Goal: Information Seeking & Learning: Learn about a topic

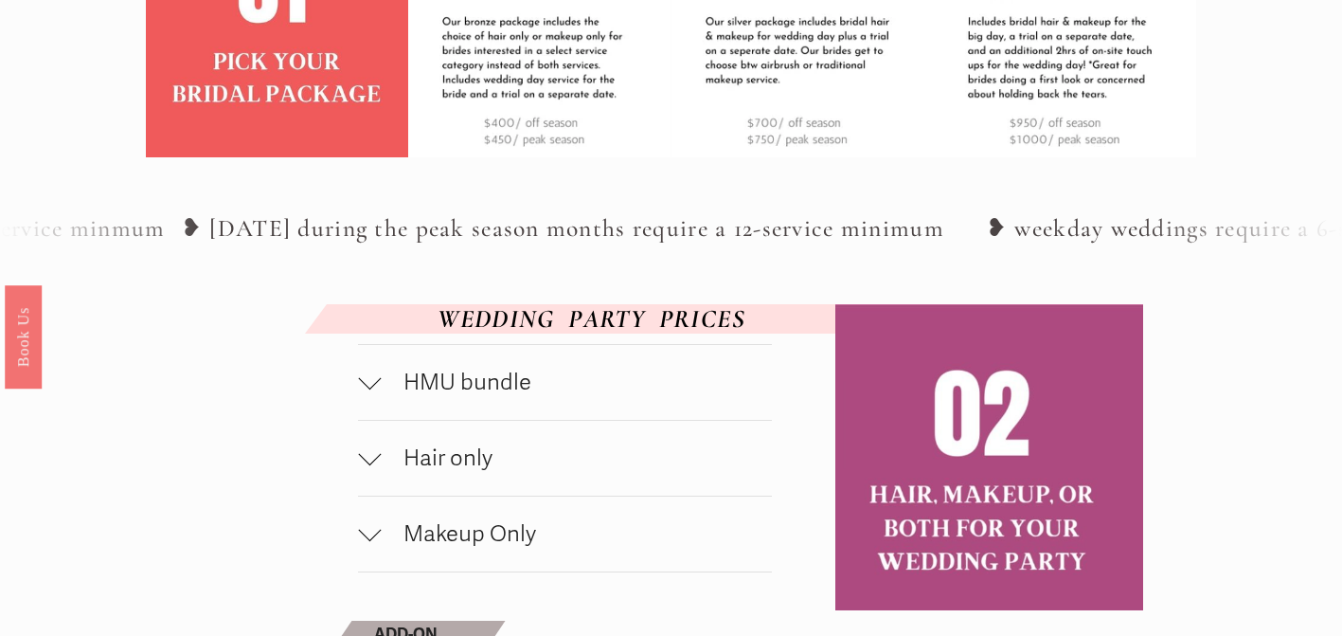
scroll to position [759, 0]
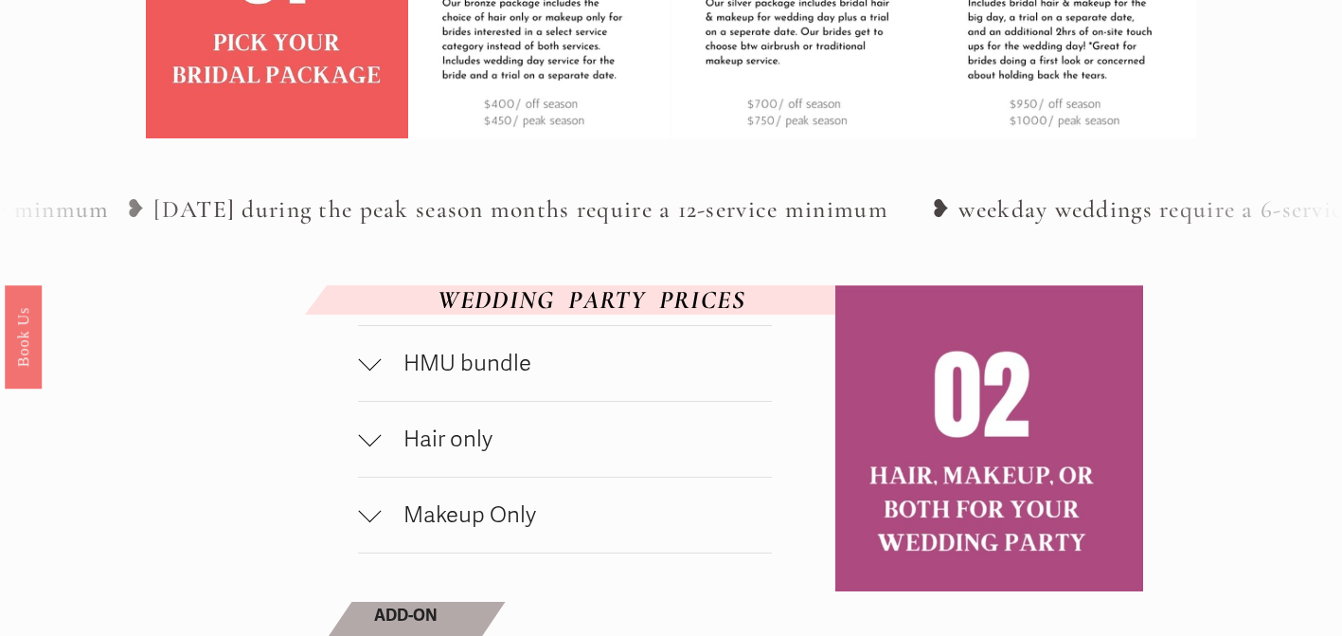
click at [510, 377] on span "HMU bundle" at bounding box center [576, 363] width 391 height 27
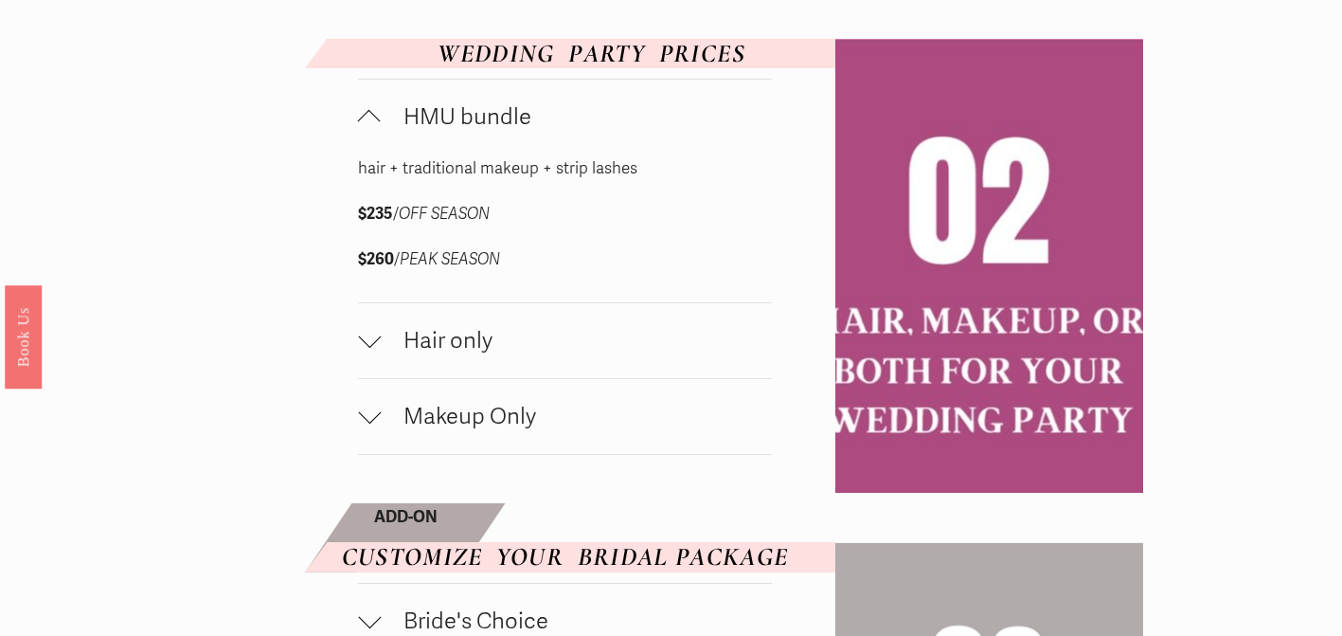
scroll to position [1017, 0]
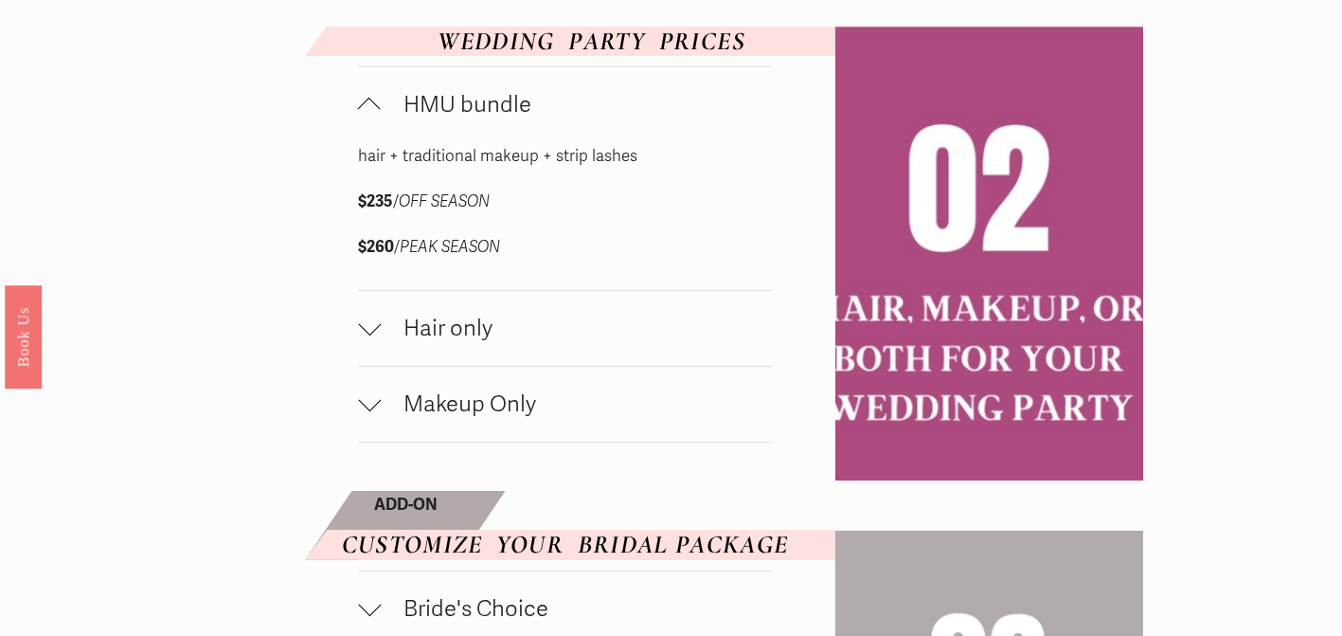
click at [465, 342] on span "Hair only" at bounding box center [576, 328] width 391 height 27
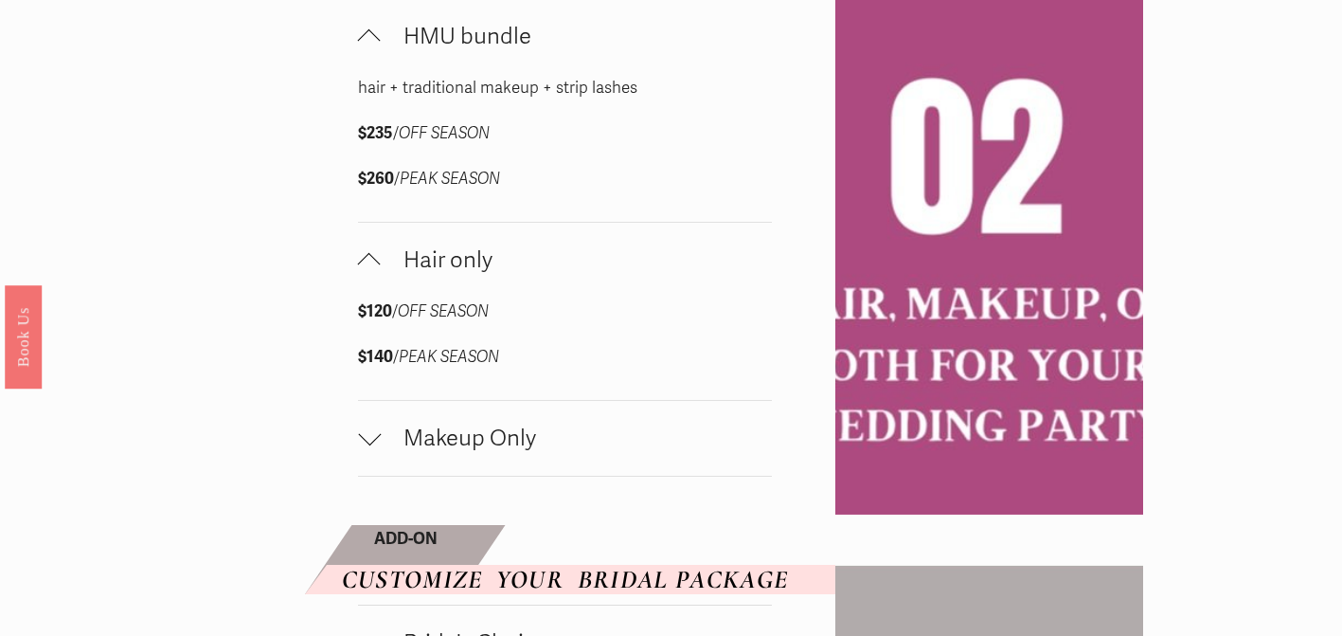
click at [464, 452] on span "Makeup Only" at bounding box center [576, 437] width 391 height 27
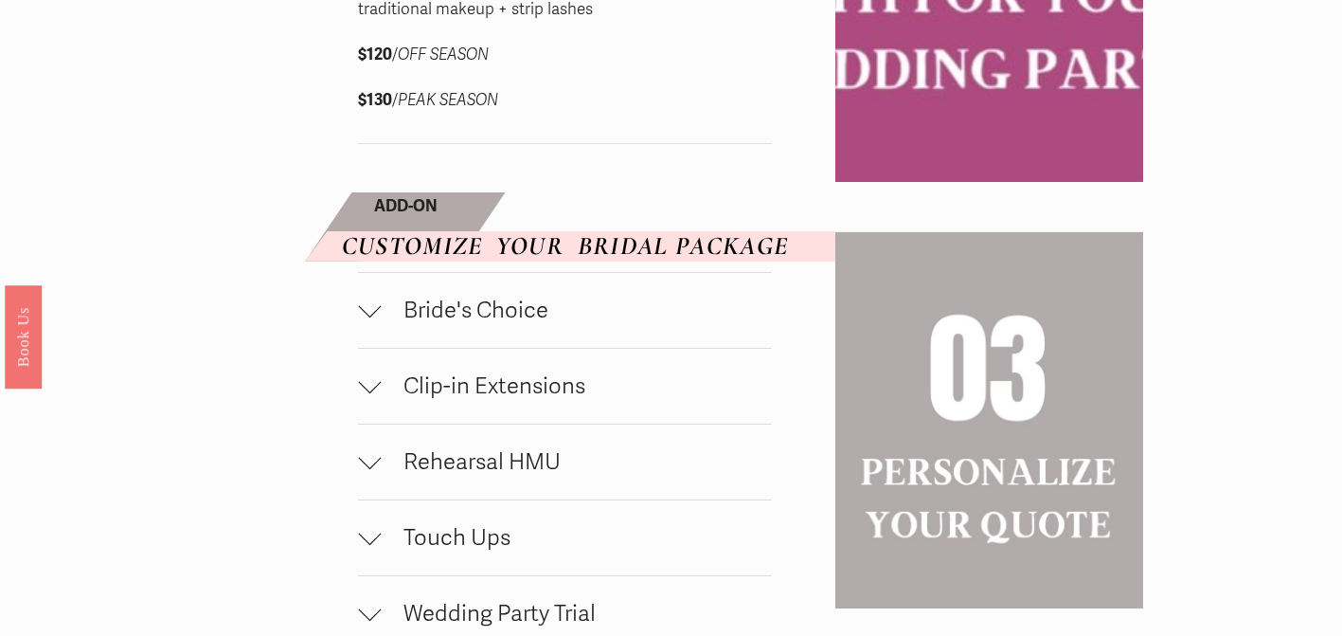
scroll to position [1612, 0]
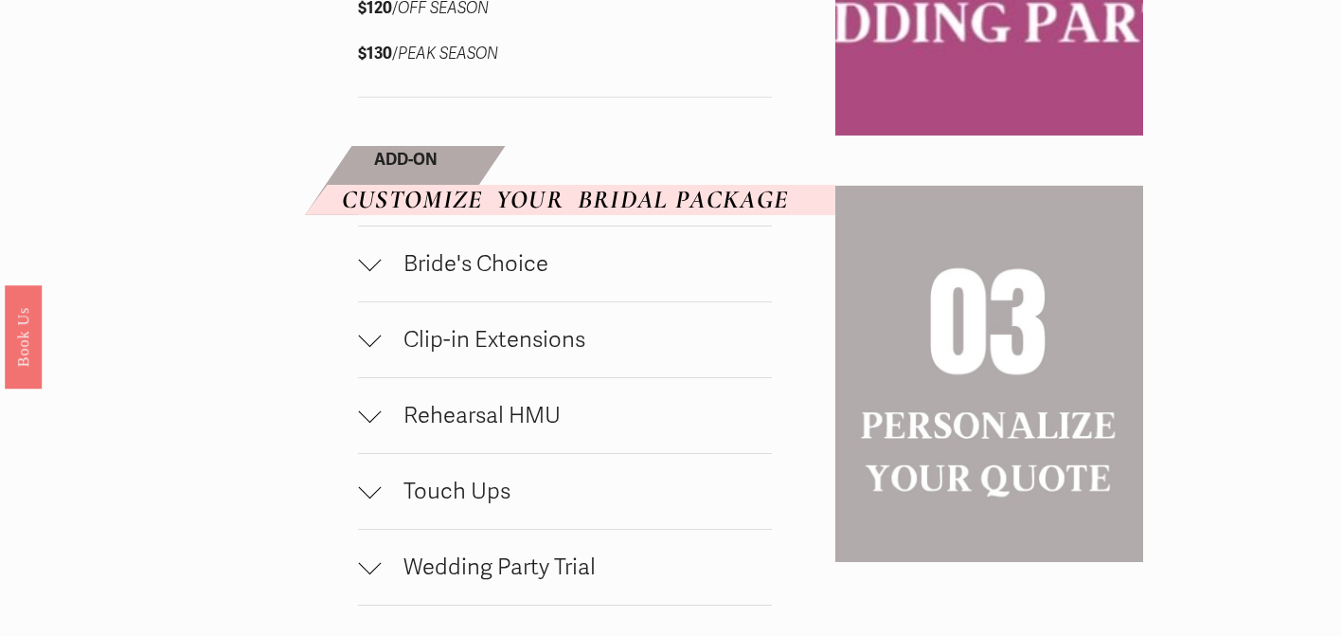
click at [474, 359] on button "Clip-in Extensions" at bounding box center [565, 339] width 414 height 75
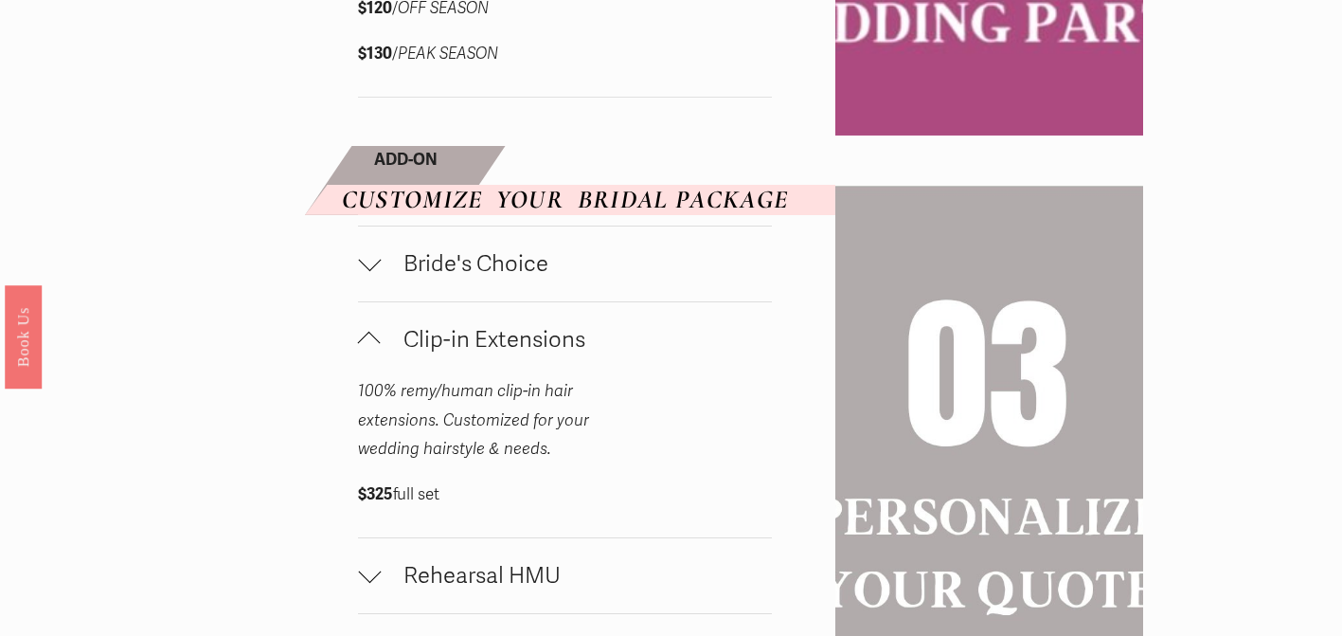
click at [477, 278] on span "Bride's Choice" at bounding box center [576, 263] width 391 height 27
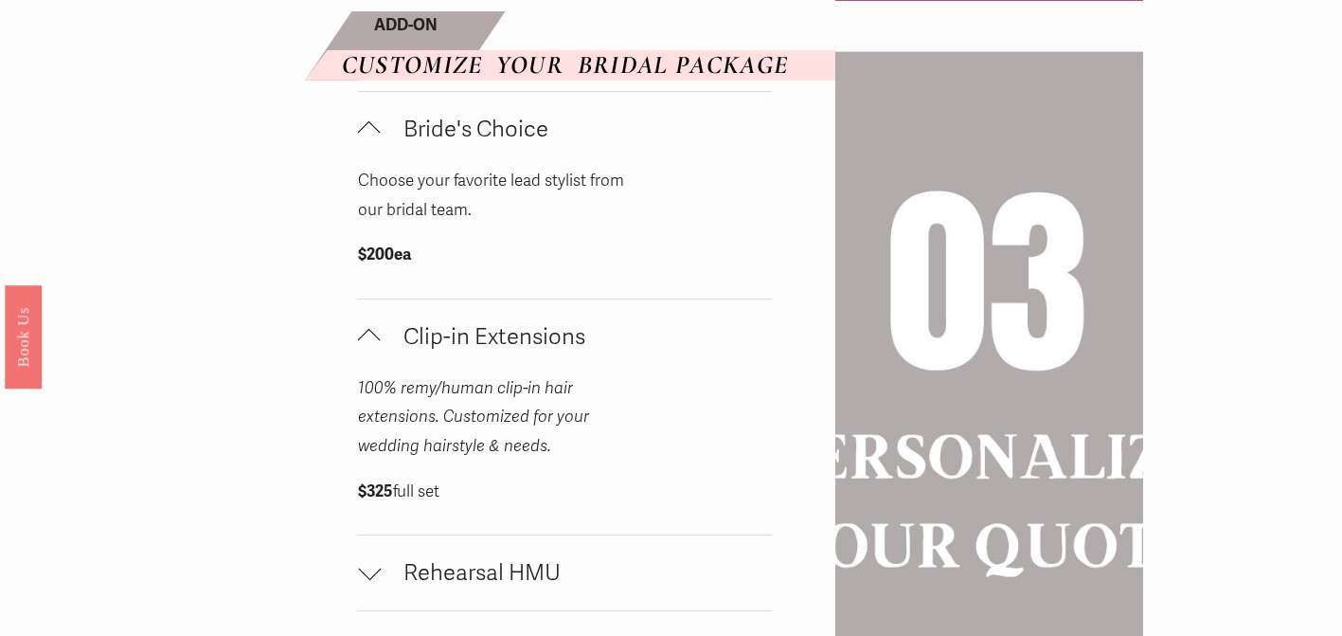
scroll to position [1758, 0]
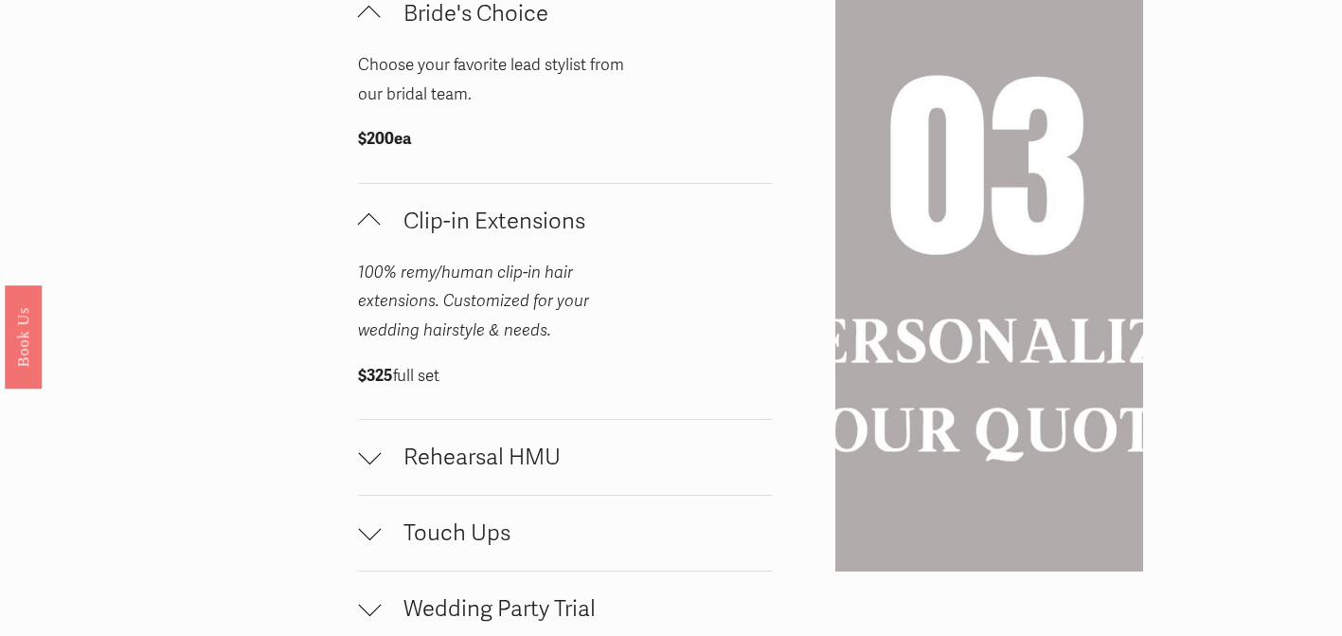
click at [516, 471] on span "Rehearsal HMU" at bounding box center [576, 456] width 391 height 27
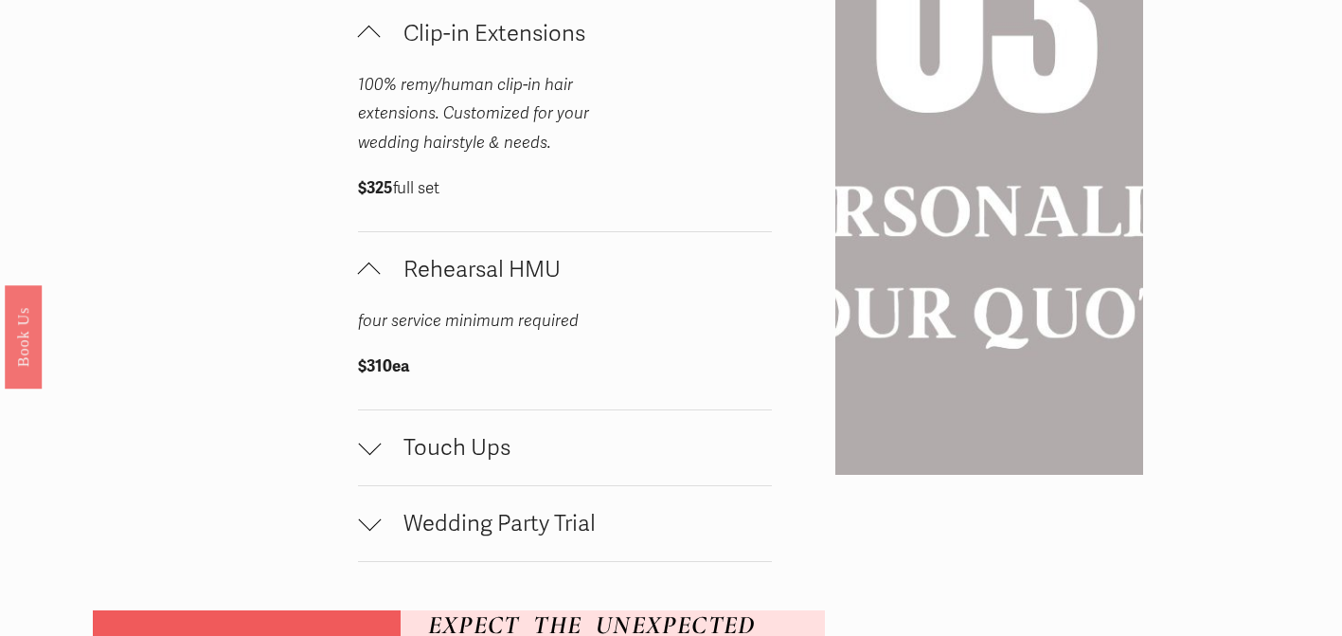
click at [514, 461] on span "Touch Ups" at bounding box center [576, 447] width 391 height 27
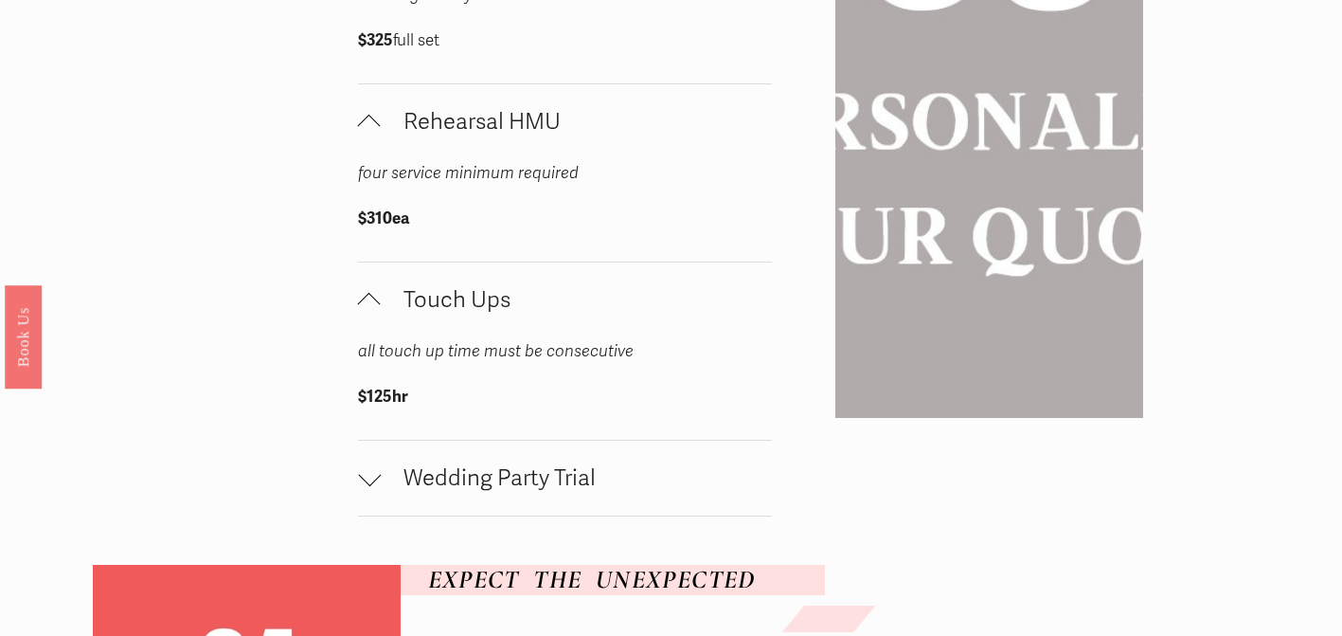
scroll to position [2197, 0]
click at [520, 493] on span "Wedding Party Trial" at bounding box center [576, 478] width 391 height 27
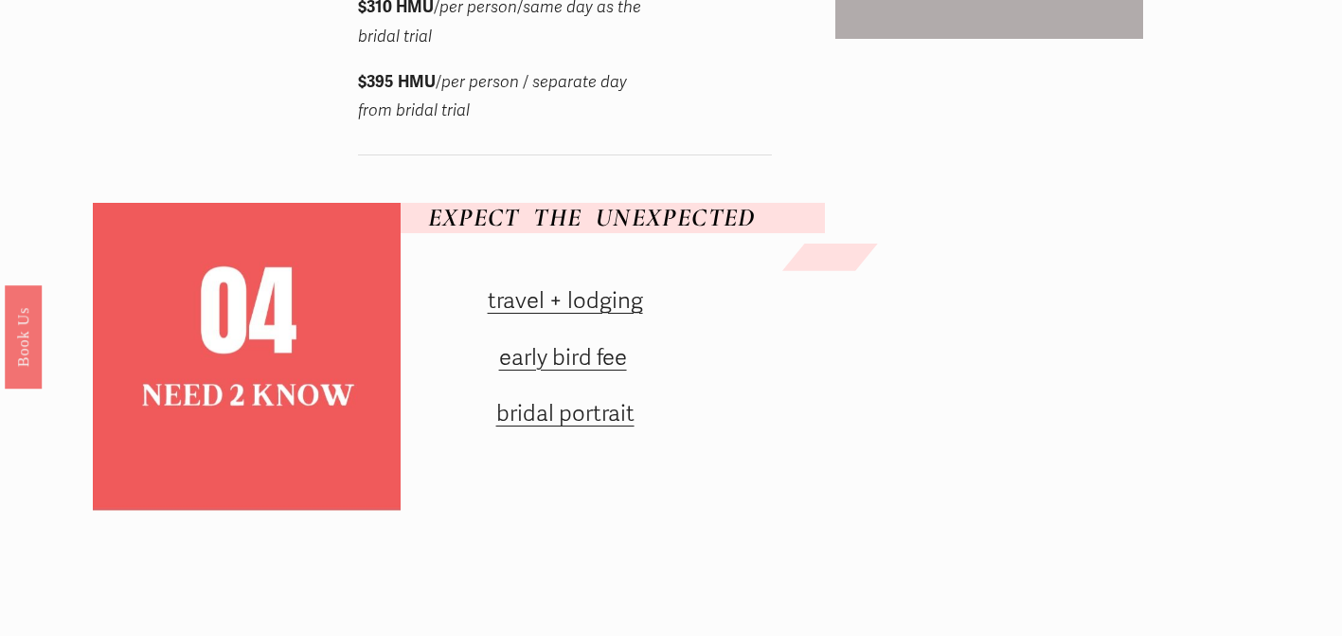
scroll to position [2757, 0]
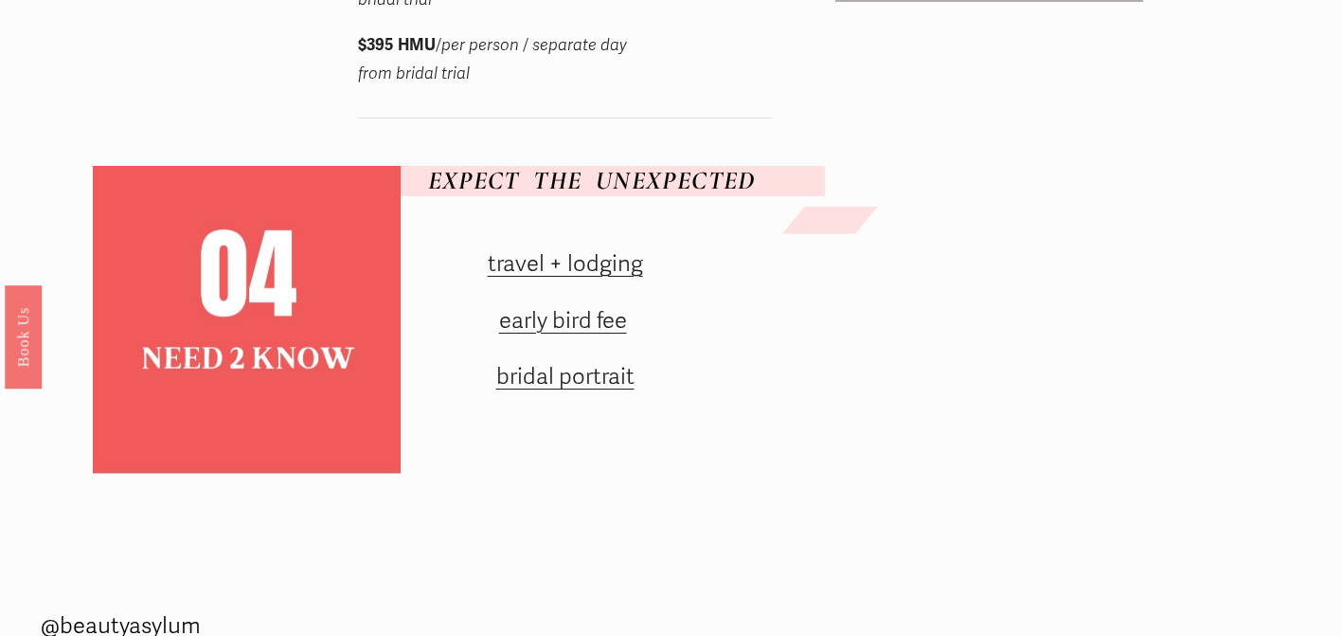
click at [567, 278] on link "travel + lodging" at bounding box center [565, 263] width 155 height 27
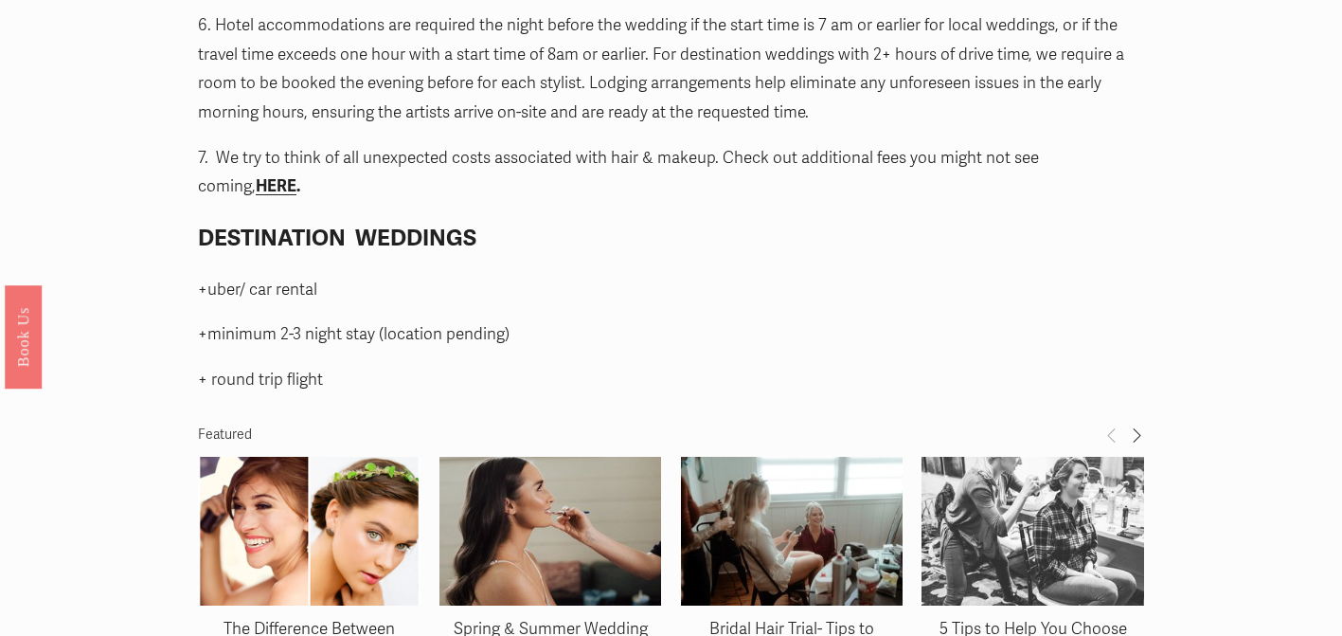
scroll to position [2050, 0]
